Goal: Information Seeking & Learning: Learn about a topic

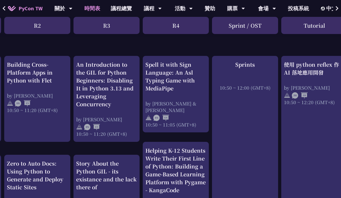
scroll to position [187, 139]
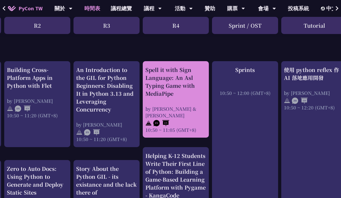
click at [178, 87] on div "Spell it with Sign Language: An Asl Typing Game with MediaPipe" at bounding box center [175, 82] width 61 height 32
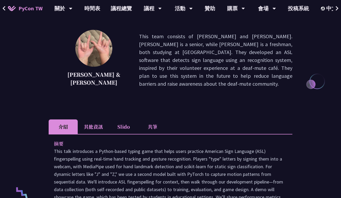
scroll to position [63, 0]
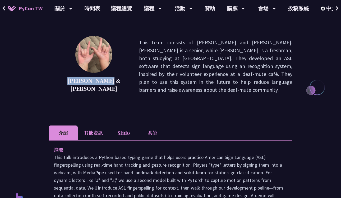
drag, startPoint x: 69, startPoint y: 82, endPoint x: 96, endPoint y: 90, distance: 27.6
click at [96, 90] on p "[PERSON_NAME] & [PERSON_NAME]" at bounding box center [94, 85] width 64 height 16
copy p "[PERSON_NAME] & [PERSON_NAME]"
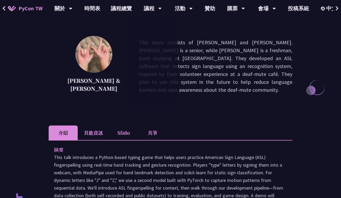
click at [106, 83] on div "[PERSON_NAME] & [PERSON_NAME] This team consists of [PERSON_NAME] and [PERSON_N…" at bounding box center [170, 66] width 243 height 61
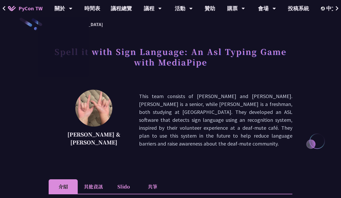
scroll to position [0, 0]
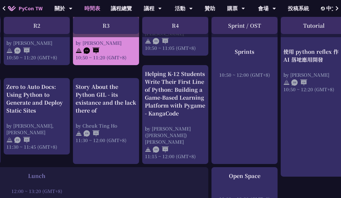
scroll to position [270, 140]
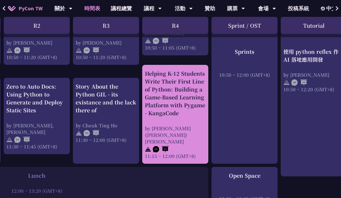
click at [166, 131] on div "by [PERSON_NAME] ([PERSON_NAME]) [PERSON_NAME]" at bounding box center [175, 135] width 61 height 20
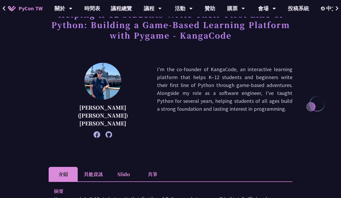
scroll to position [48, 0]
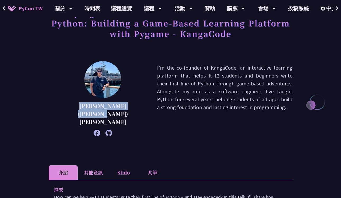
drag, startPoint x: 69, startPoint y: 106, endPoint x: 105, endPoint y: 114, distance: 37.0
click at [105, 114] on p "[PERSON_NAME] ([PERSON_NAME]) [PERSON_NAME]" at bounding box center [103, 114] width 82 height 24
copy p "[PERSON_NAME] ([PERSON_NAME]) [PERSON_NAME]"
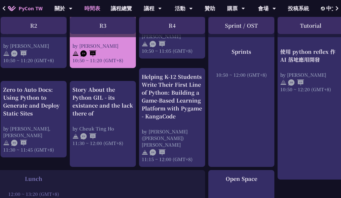
scroll to position [267, 143]
